Goal: Task Accomplishment & Management: Use online tool/utility

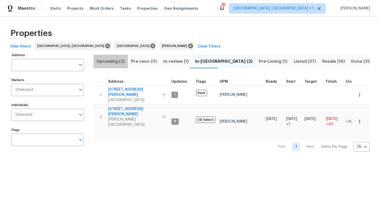
click at [114, 60] on span "Upcoming (2)" at bounding box center [111, 61] width 28 height 7
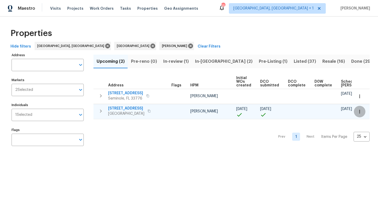
click at [358, 111] on icon "button" at bounding box center [359, 111] width 5 height 5
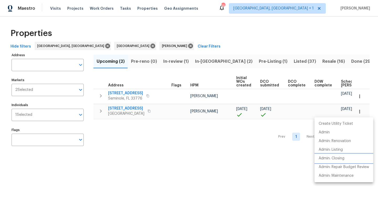
click at [334, 156] on p "Admin: Closing" at bounding box center [332, 159] width 26 height 6
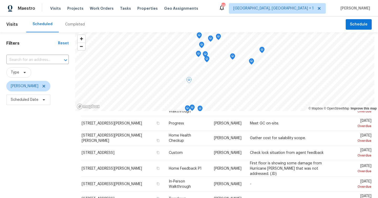
scroll to position [127, 0]
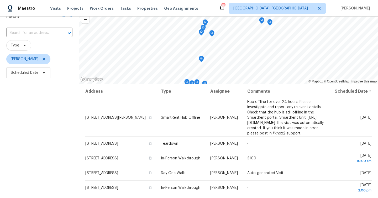
scroll to position [52, 0]
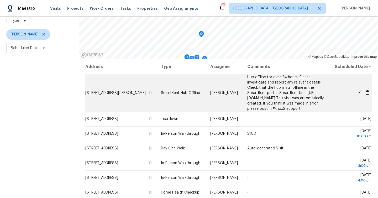
click at [358, 95] on icon at bounding box center [360, 92] width 5 height 5
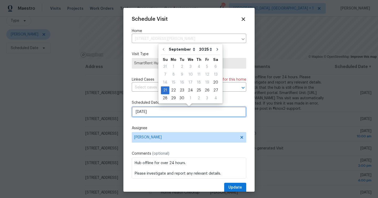
click at [168, 112] on input "9/21/2025" at bounding box center [189, 112] width 115 height 11
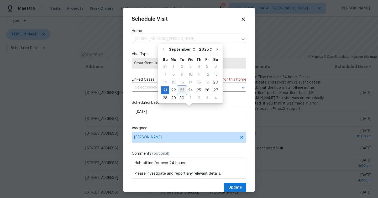
click at [181, 89] on div "23" at bounding box center [182, 90] width 8 height 7
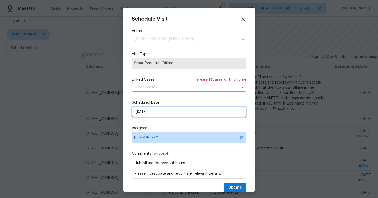
click at [175, 112] on input "9/23/2025" at bounding box center [189, 112] width 115 height 11
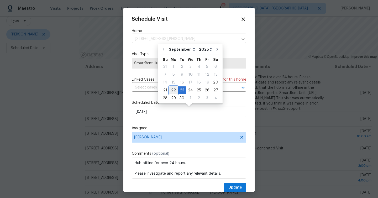
click at [175, 91] on div "22" at bounding box center [173, 90] width 8 height 7
type input "9/22/2025"
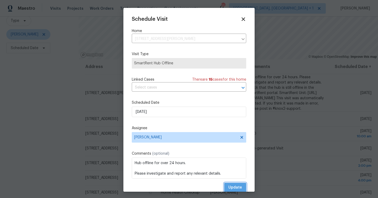
click at [235, 189] on span "Update" at bounding box center [236, 187] width 14 height 7
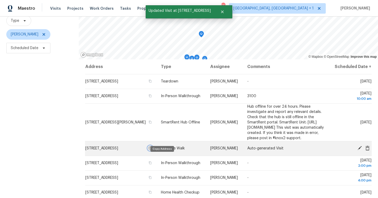
click at [152, 150] on icon "button" at bounding box center [150, 148] width 3 height 3
click at [359, 151] on icon at bounding box center [360, 148] width 5 height 5
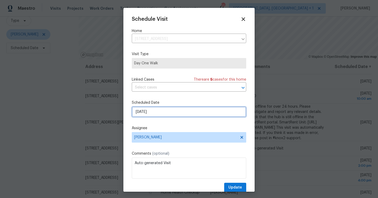
click at [162, 112] on input "9/22/2025" at bounding box center [189, 112] width 115 height 11
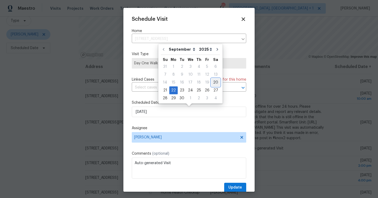
click at [212, 82] on div "20" at bounding box center [215, 82] width 9 height 7
type input "9/20/2025"
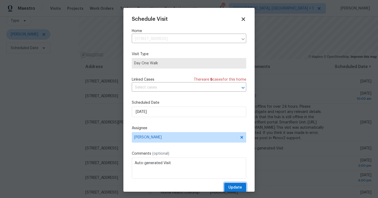
click at [238, 188] on span "Update" at bounding box center [236, 187] width 14 height 7
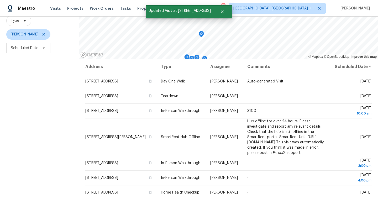
scroll to position [0, 0]
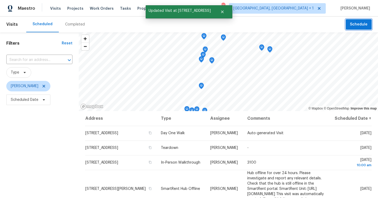
click at [360, 24] on span "Schedule" at bounding box center [359, 24] width 18 height 7
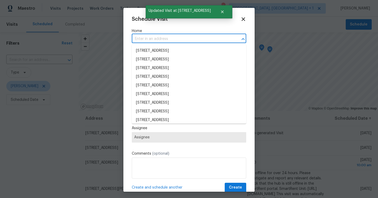
click at [178, 41] on input "text" at bounding box center [182, 39] width 100 height 8
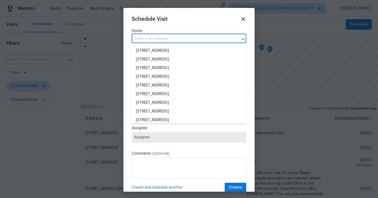
paste input "12314 Field Point Way, Spring Hill, FL 34610"
type input "12314 Field Point Way, Spring Hill, FL 34610"
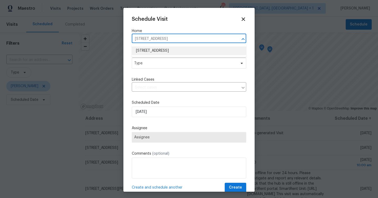
click at [169, 53] on li "12314 Field Point Way, Spring Hill, FL 34610" at bounding box center [189, 50] width 115 height 9
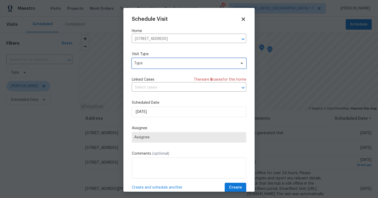
click at [167, 64] on span "Type" at bounding box center [185, 63] width 102 height 5
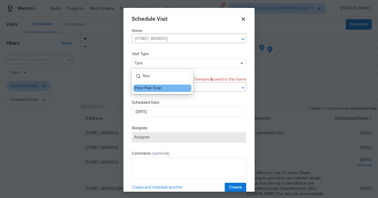
type input "floo"
click at [156, 86] on div "Floor Plan Scan" at bounding box center [148, 88] width 27 height 5
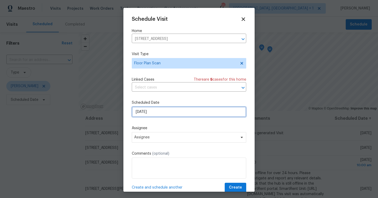
click at [155, 111] on input "9/20/2025" at bounding box center [189, 112] width 115 height 11
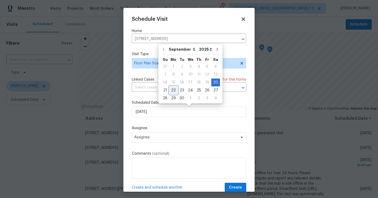
click at [173, 90] on div "22" at bounding box center [173, 90] width 8 height 7
type input "9/22/2025"
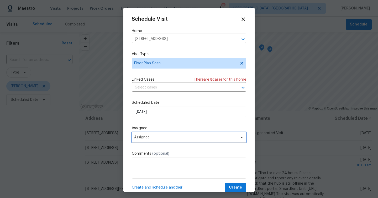
click at [165, 138] on span "Assignee" at bounding box center [185, 137] width 103 height 4
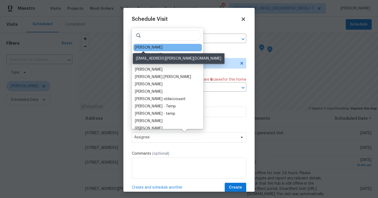
click at [150, 46] on div "[PERSON_NAME]" at bounding box center [149, 47] width 28 height 5
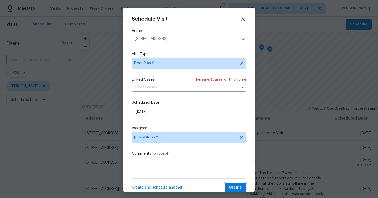
click at [236, 183] on button "Create" at bounding box center [236, 188] width 22 height 10
